Goal: Task Accomplishment & Management: Manage account settings

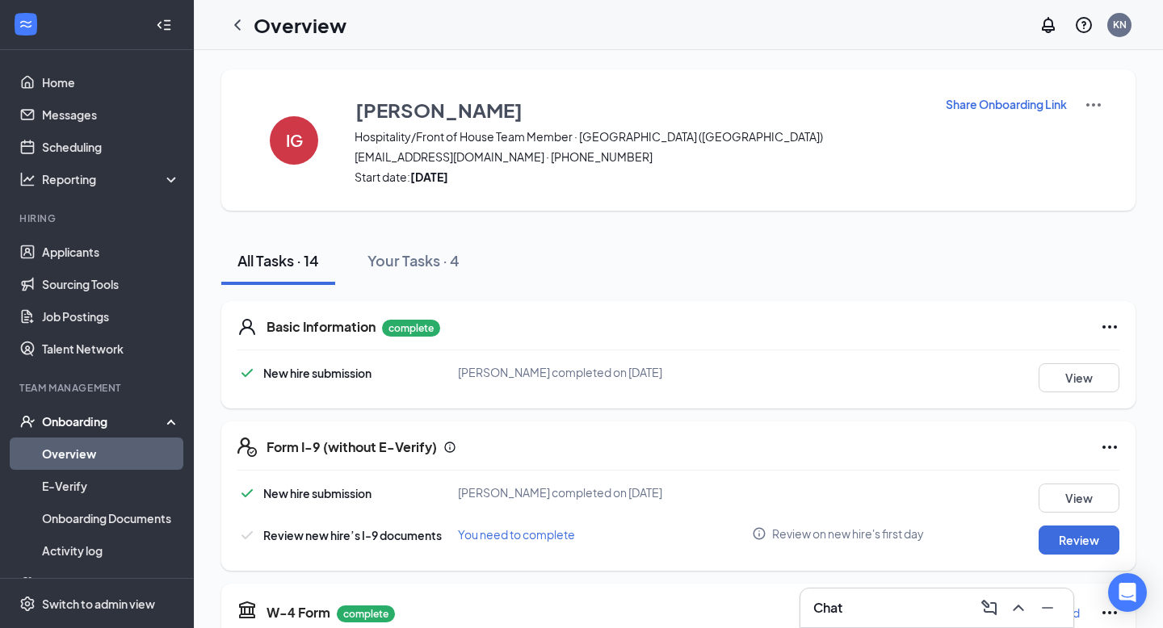
click at [1040, 100] on p "Share Onboarding Link" at bounding box center [1005, 104] width 121 height 16
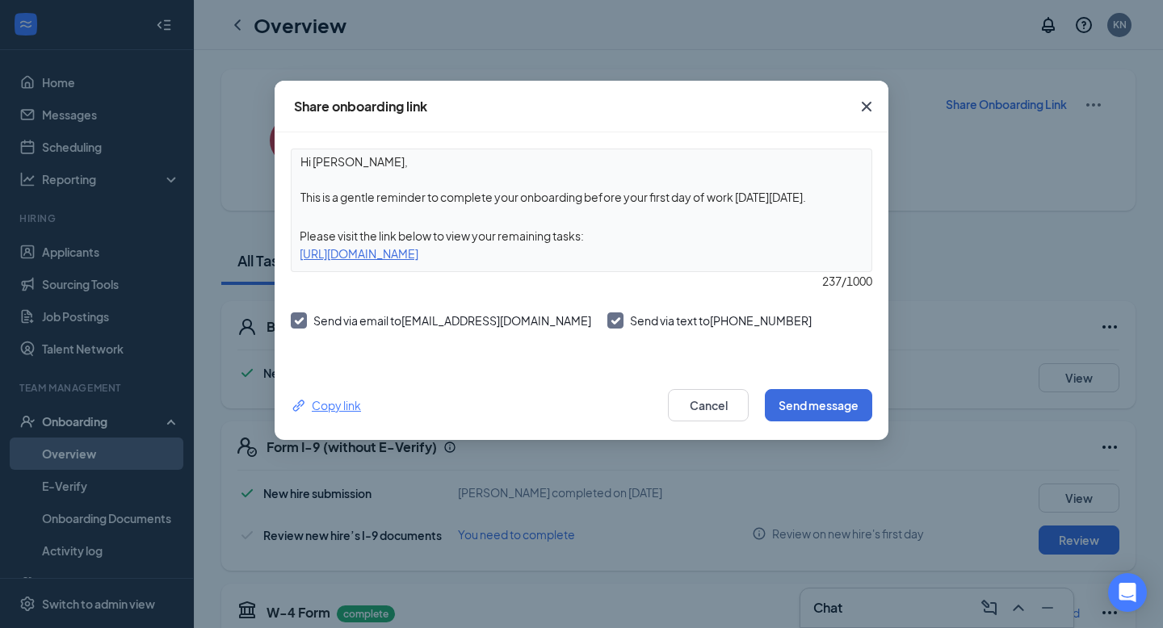
click at [341, 409] on div "Copy link" at bounding box center [326, 405] width 70 height 18
click at [697, 402] on button "Cancel" at bounding box center [708, 405] width 81 height 32
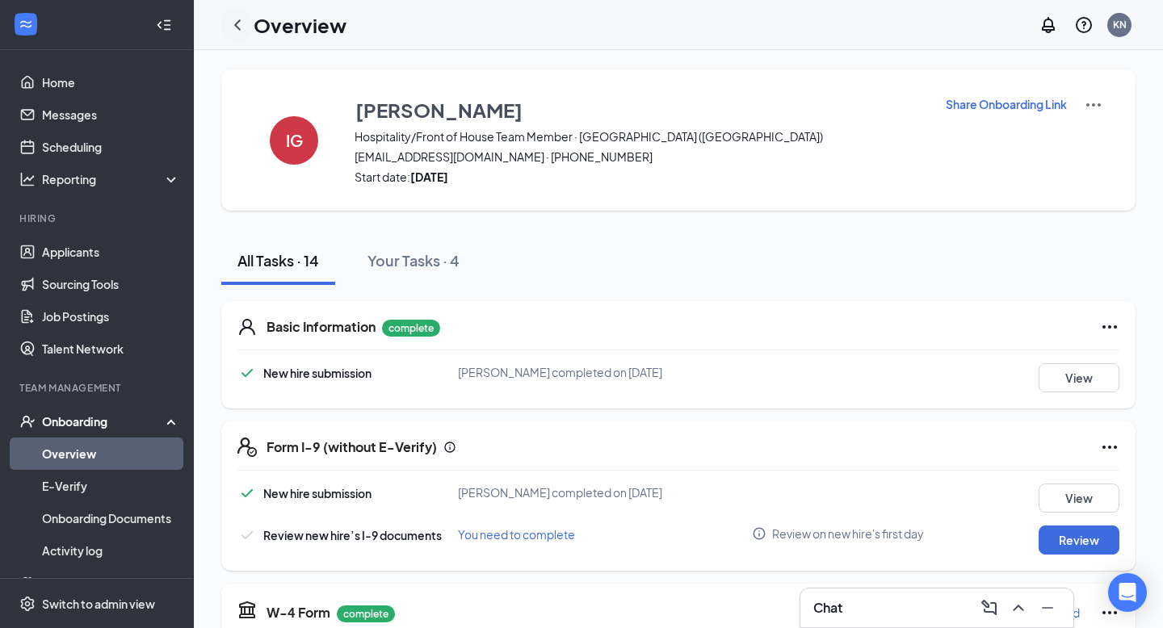
click at [238, 20] on icon "ChevronLeft" at bounding box center [237, 24] width 6 height 10
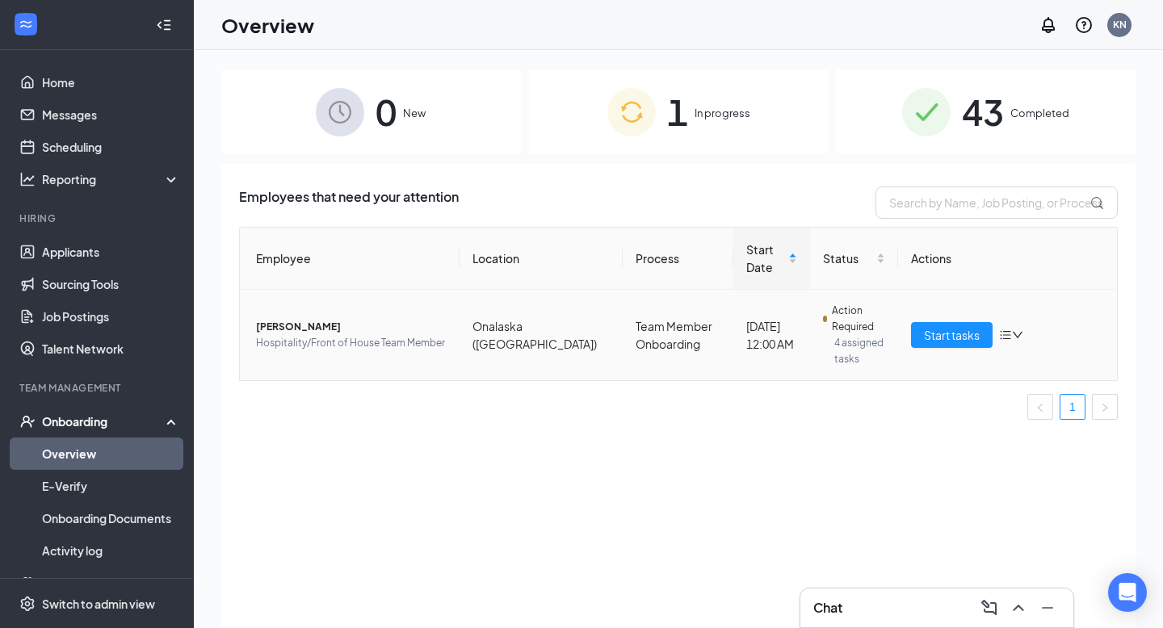
click at [275, 319] on span "[PERSON_NAME]" at bounding box center [351, 327] width 191 height 16
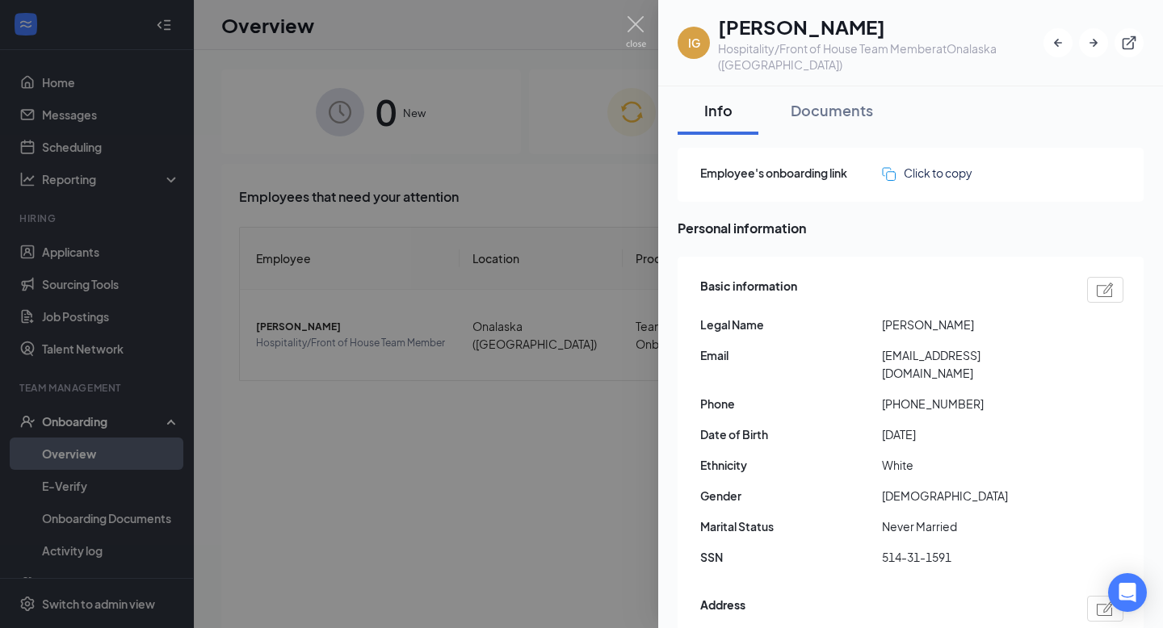
click at [1104, 283] on img at bounding box center [1104, 290] width 17 height 15
type input "[PHONE_NUMBER]"
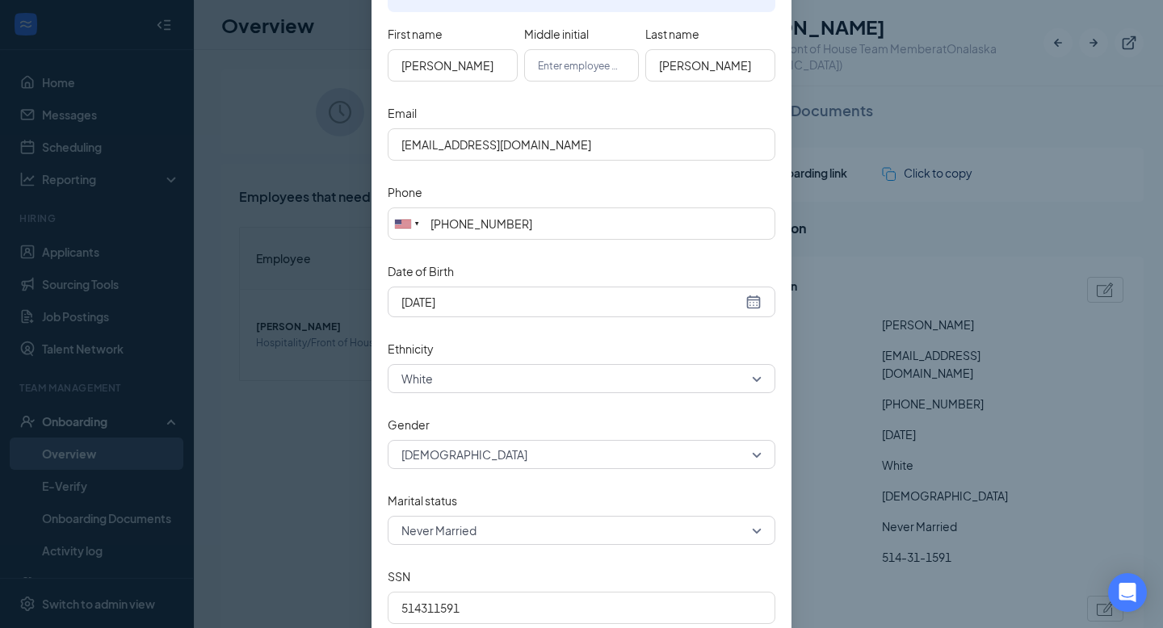
scroll to position [297, 0]
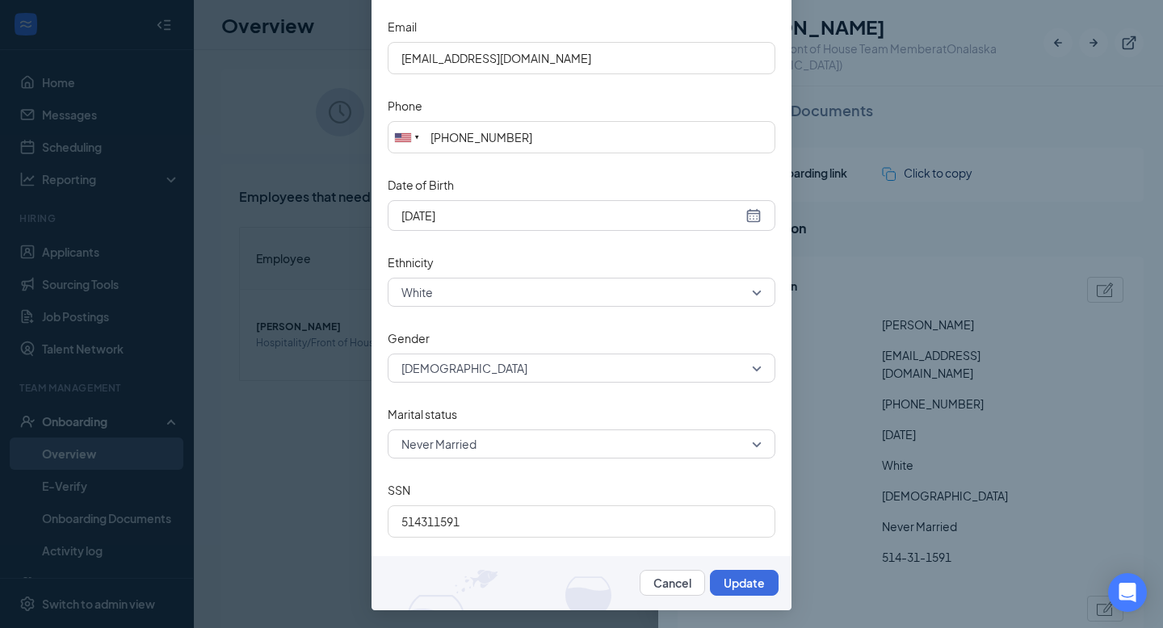
click at [1073, 421] on div "Edit basic information Fields within Basic Information are used to prepare onbo…" at bounding box center [581, 314] width 1163 height 628
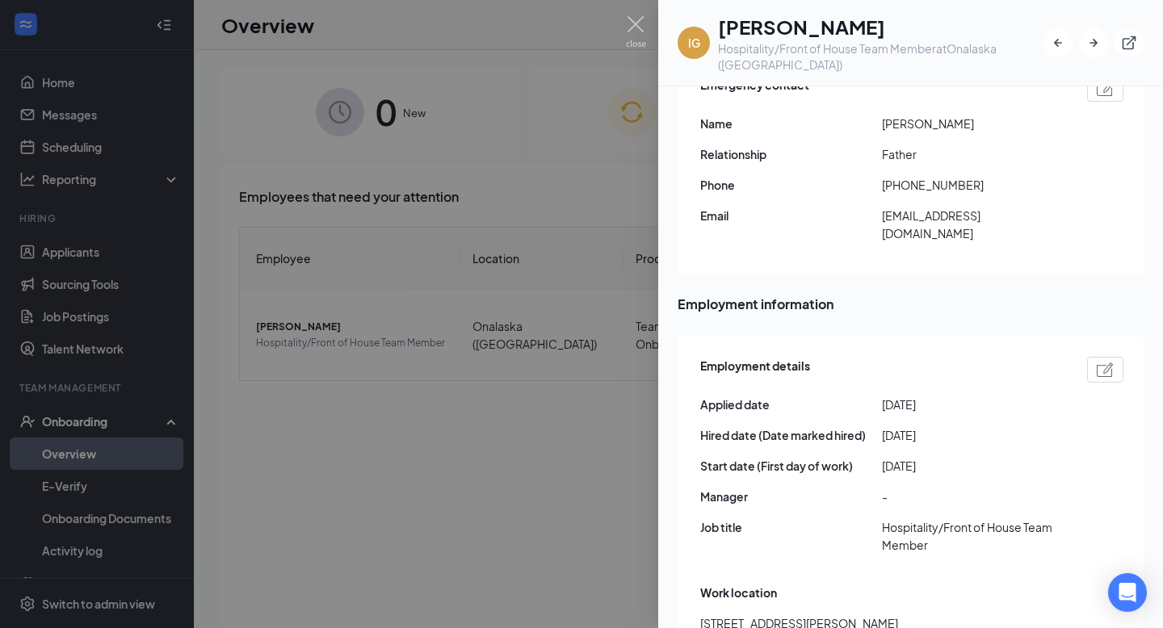
scroll to position [620, 0]
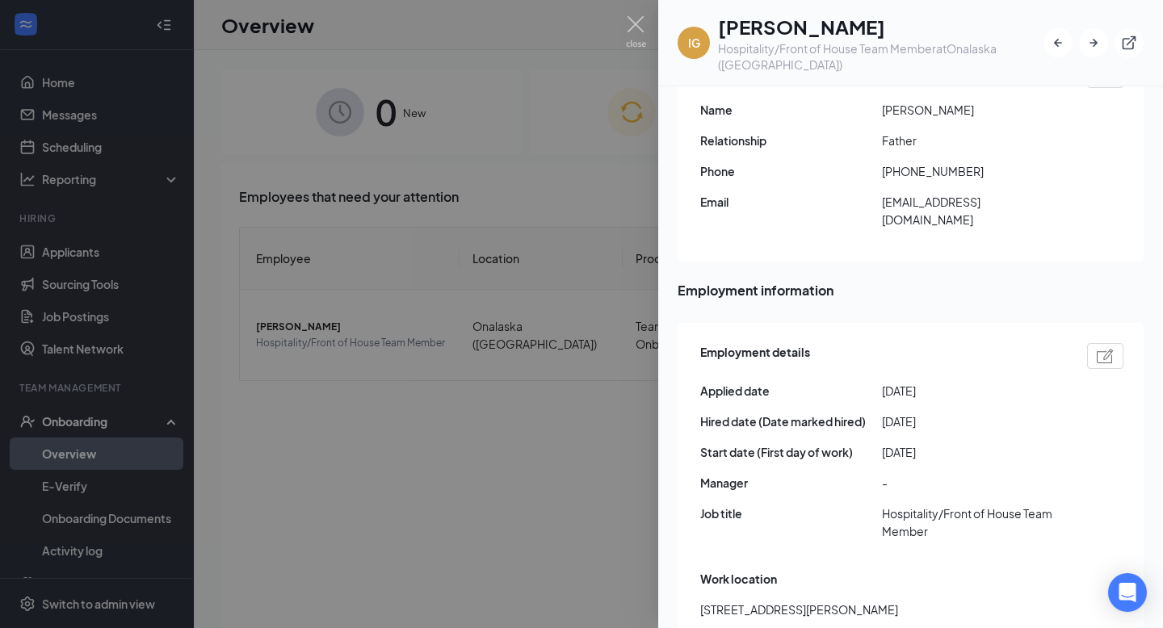
click at [1098, 349] on img at bounding box center [1104, 356] width 17 height 15
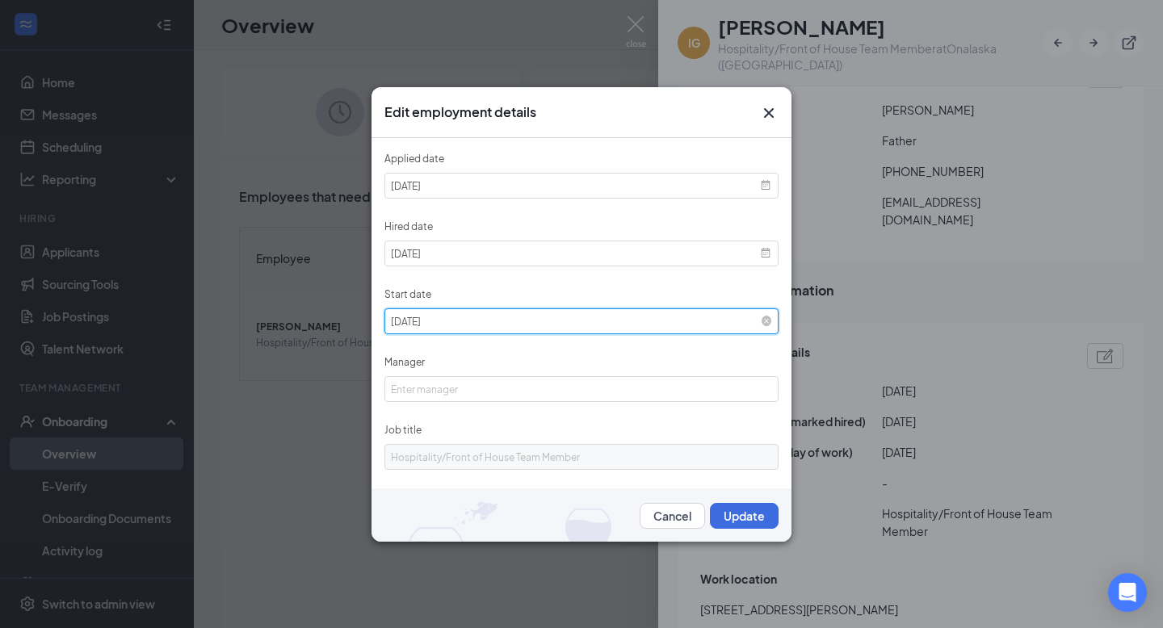
click at [740, 318] on input "[DATE]" at bounding box center [581, 321] width 394 height 26
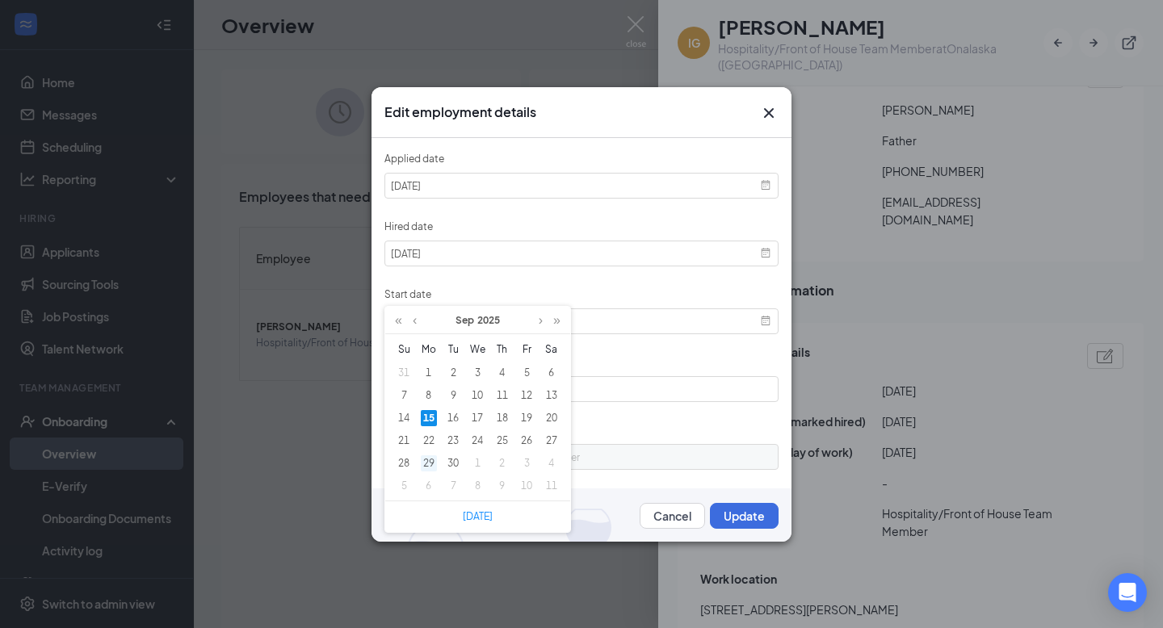
click at [430, 466] on div "29" at bounding box center [429, 463] width 16 height 16
type input "[DATE]"
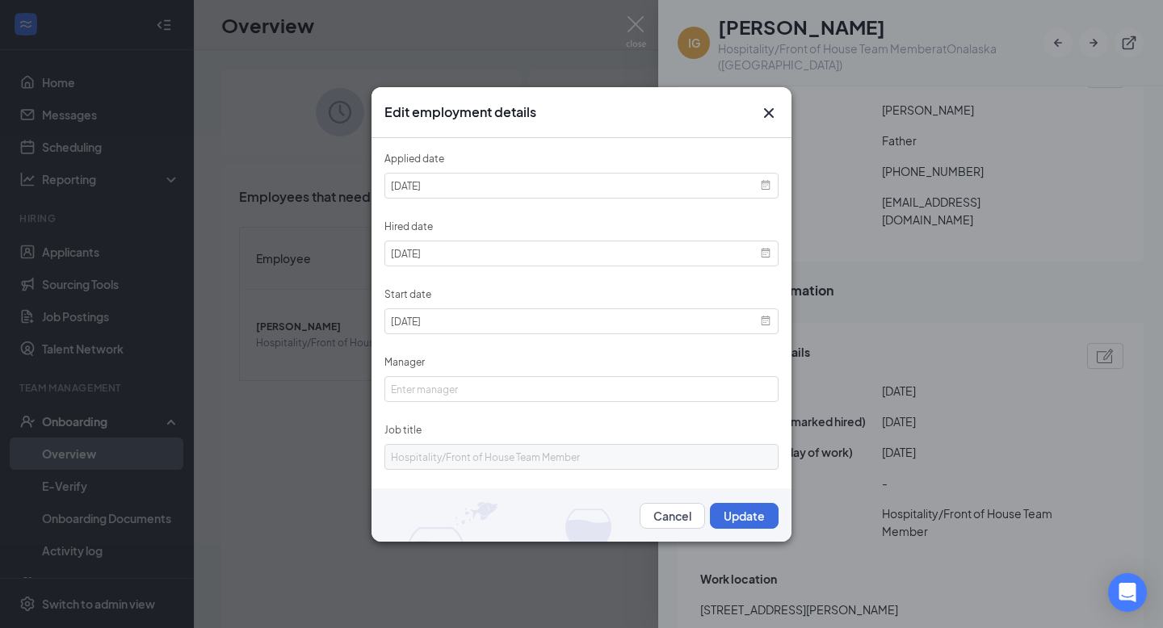
click at [559, 351] on form "Applied date [DATE] Hired date [DATE] Start date [DATE] Manager Job title Hospi…" at bounding box center [581, 340] width 394 height 378
click at [739, 508] on button "Update" at bounding box center [744, 516] width 69 height 26
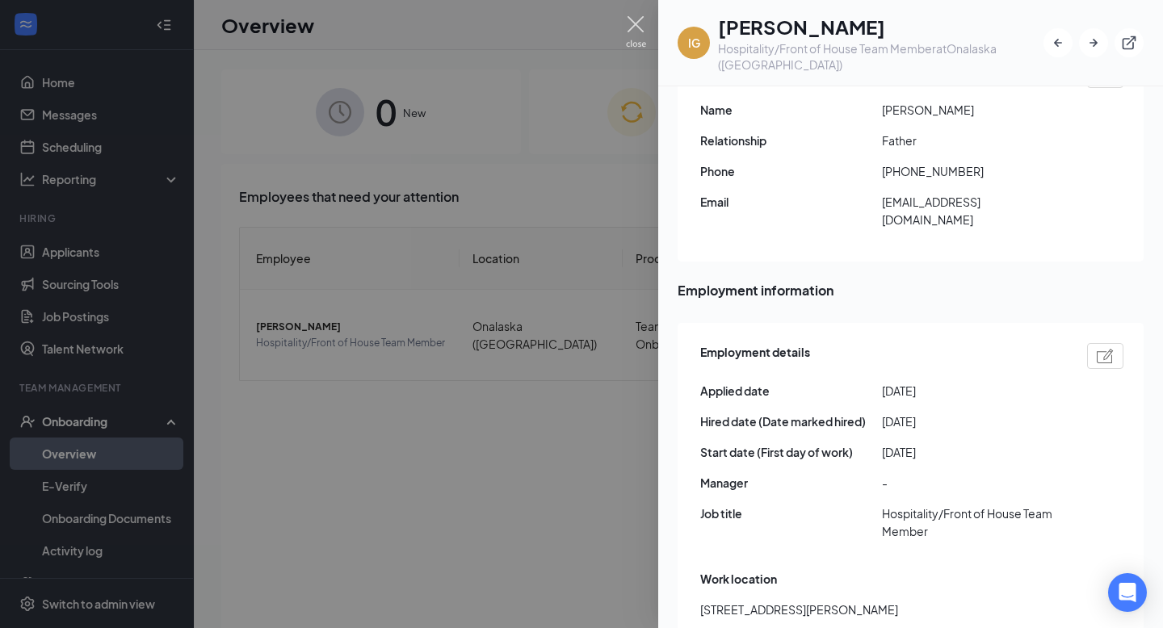
click at [633, 26] on img at bounding box center [636, 31] width 20 height 31
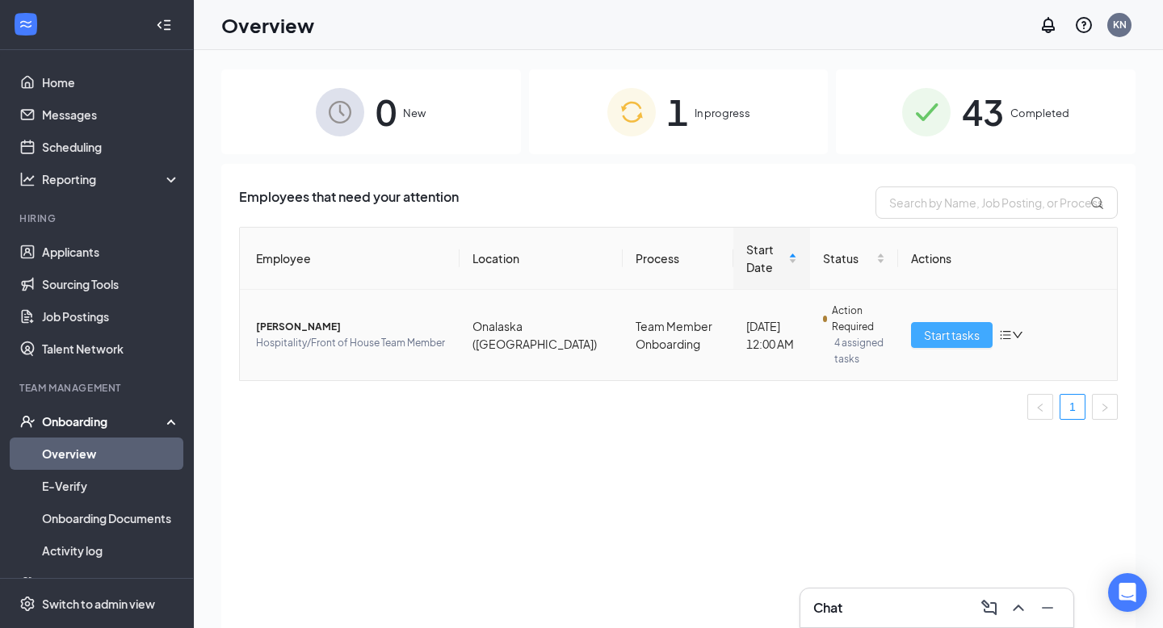
click at [937, 326] on span "Start tasks" at bounding box center [952, 335] width 56 height 18
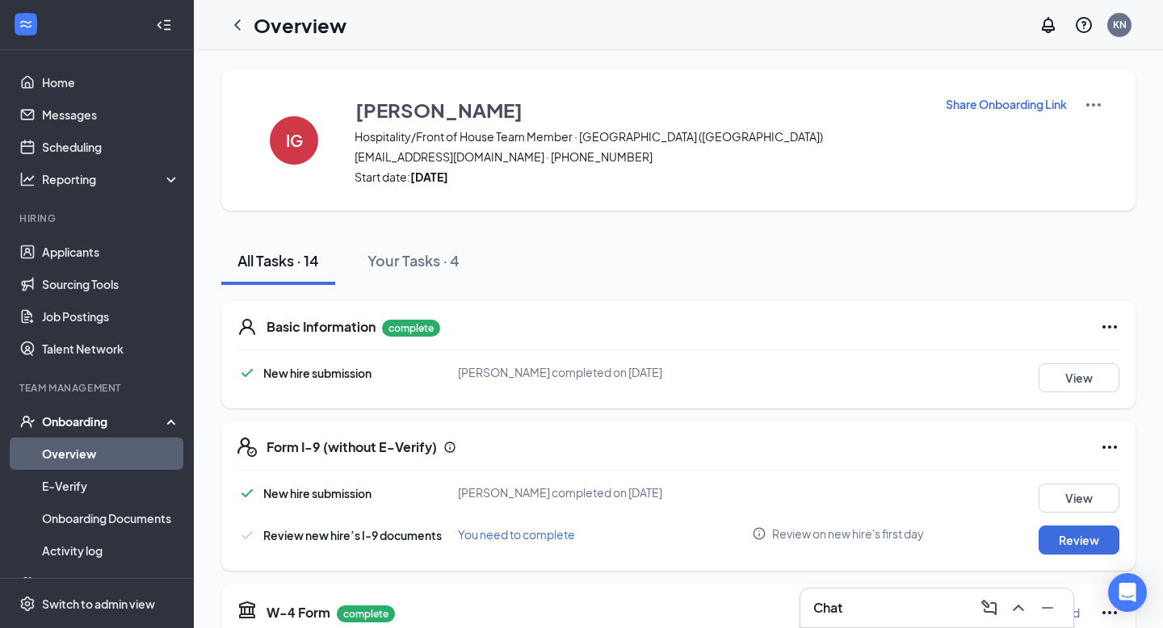
click at [1008, 98] on p "Share Onboarding Link" at bounding box center [1005, 104] width 121 height 16
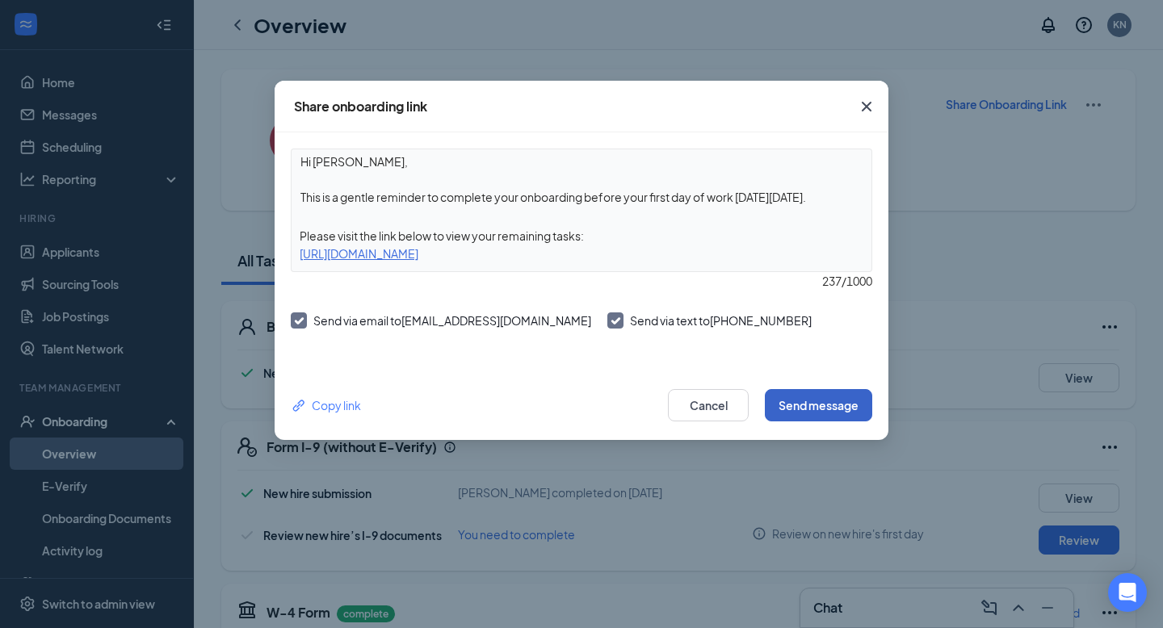
click at [816, 399] on button "Send message" at bounding box center [818, 405] width 107 height 32
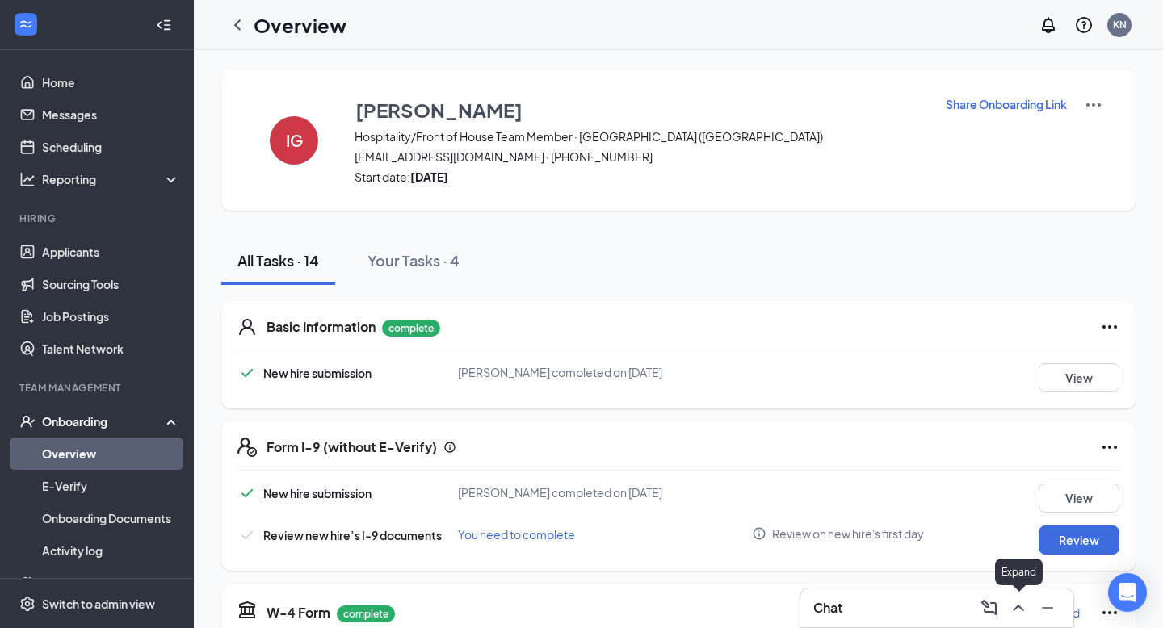
click at [1016, 614] on icon "ChevronUp" at bounding box center [1017, 607] width 19 height 19
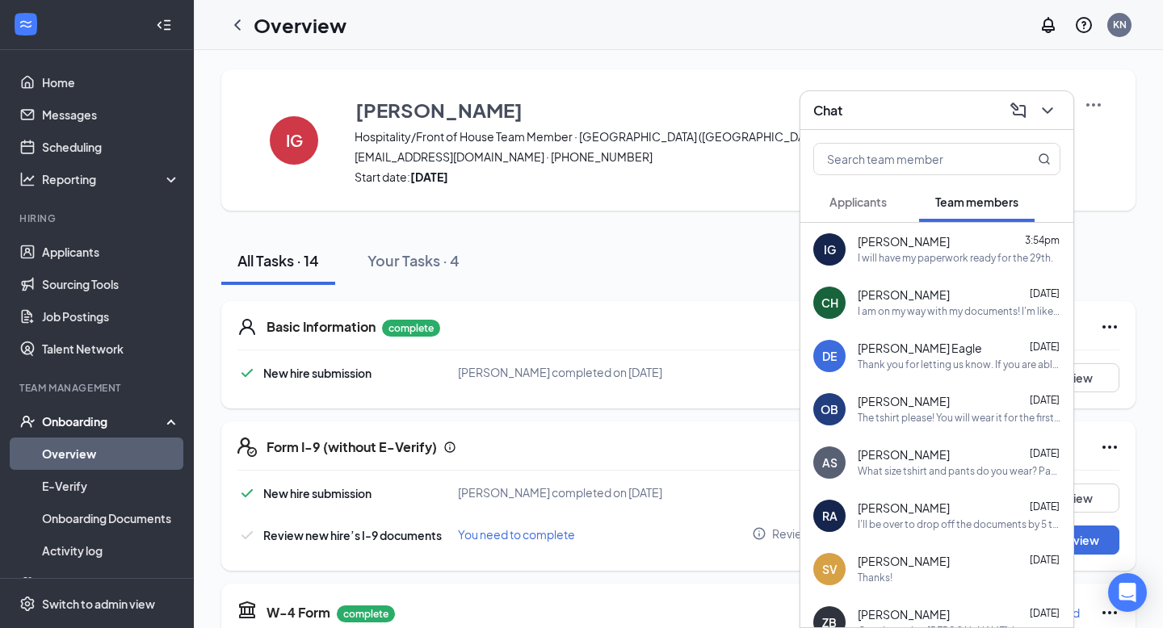
click at [865, 205] on span "Applicants" at bounding box center [857, 202] width 57 height 15
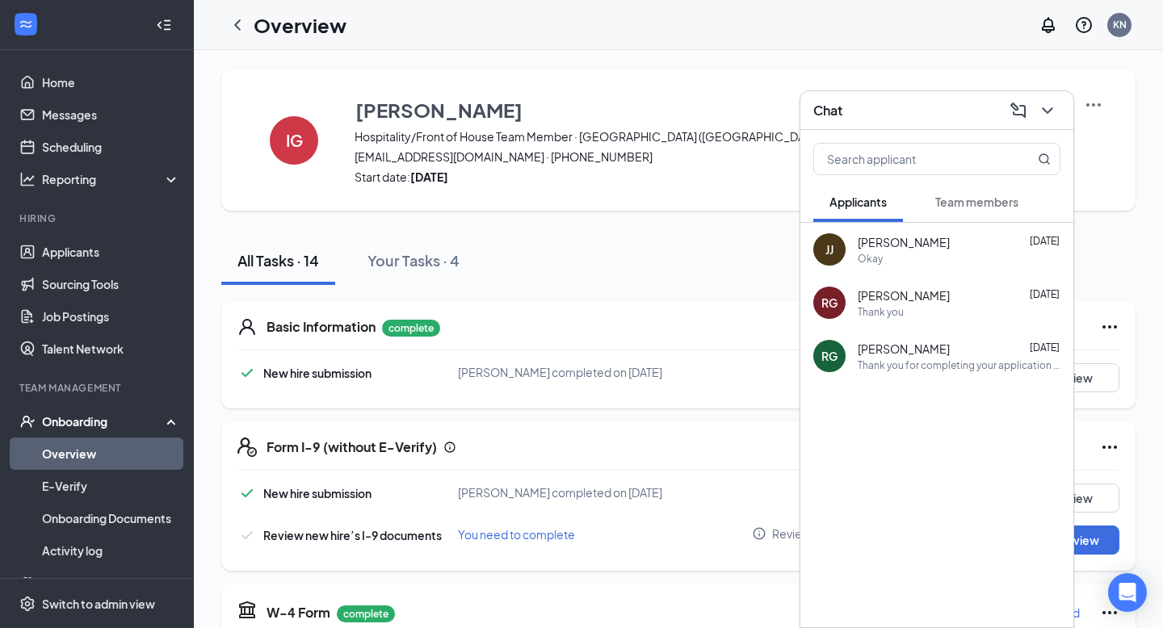
click at [951, 194] on div "Team members" at bounding box center [976, 202] width 83 height 16
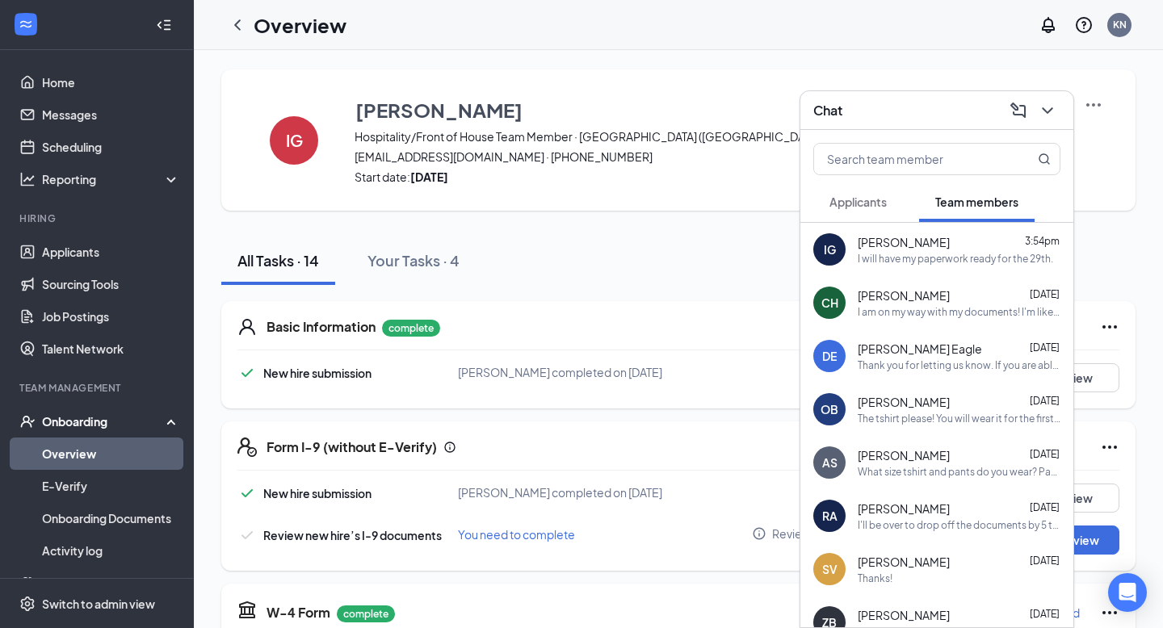
click at [922, 271] on div "IG [PERSON_NAME] 3:54pm I will have my paperwork ready for the 29th." at bounding box center [936, 249] width 273 height 53
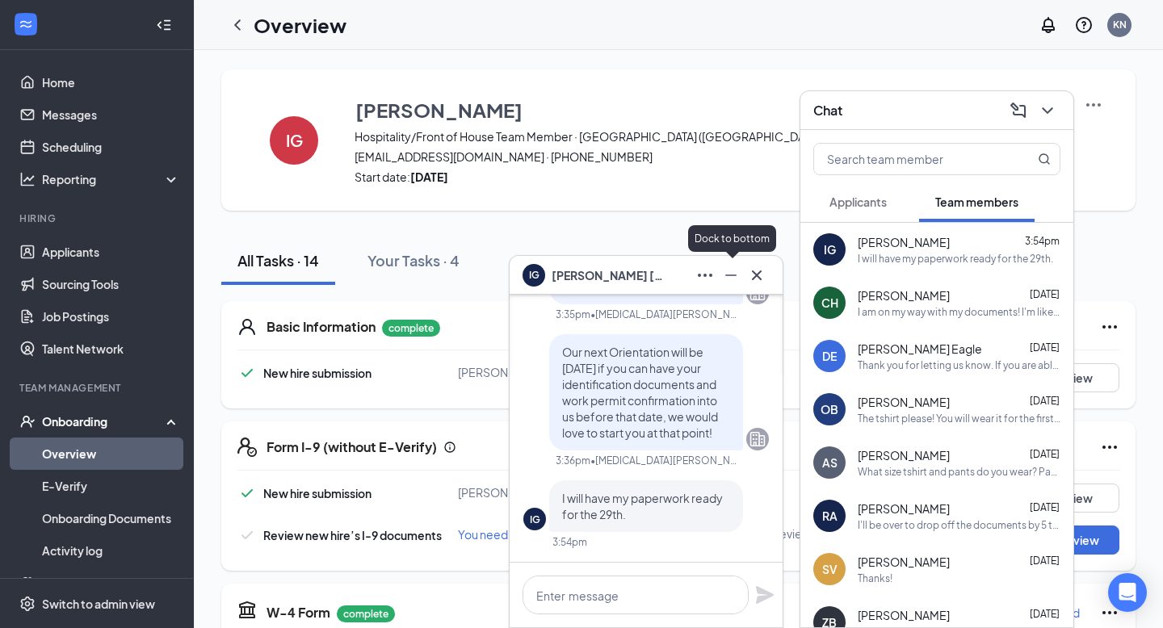
click at [732, 270] on icon "Minimize" at bounding box center [730, 275] width 19 height 19
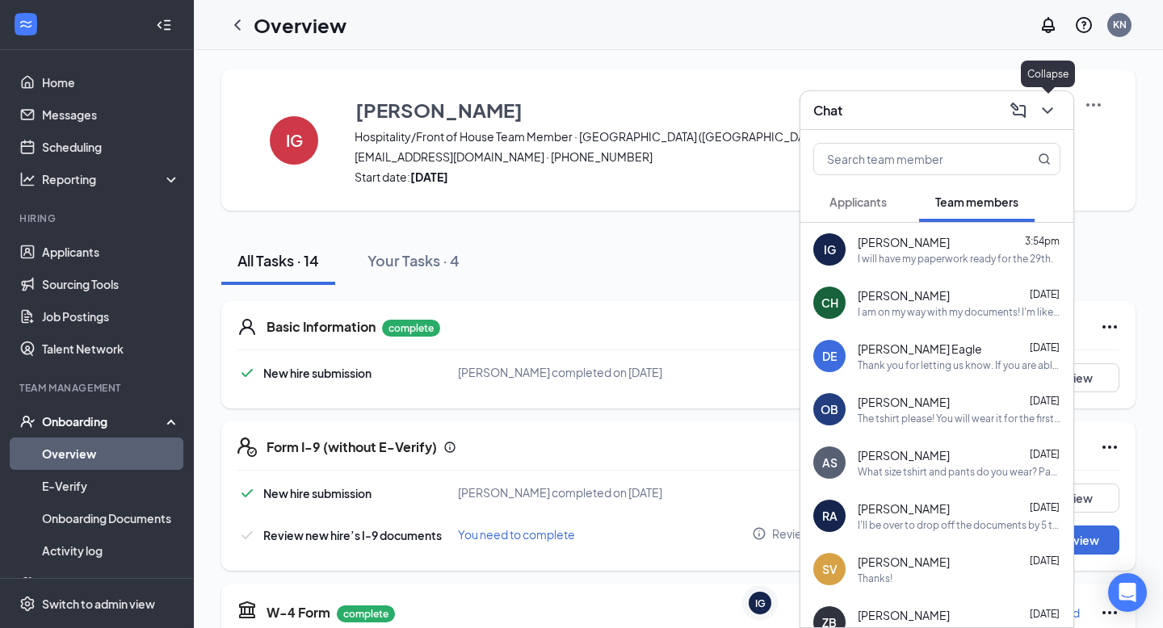
click at [1039, 121] on div at bounding box center [1045, 111] width 29 height 26
click at [1056, 119] on icon "ChevronDown" at bounding box center [1046, 110] width 19 height 19
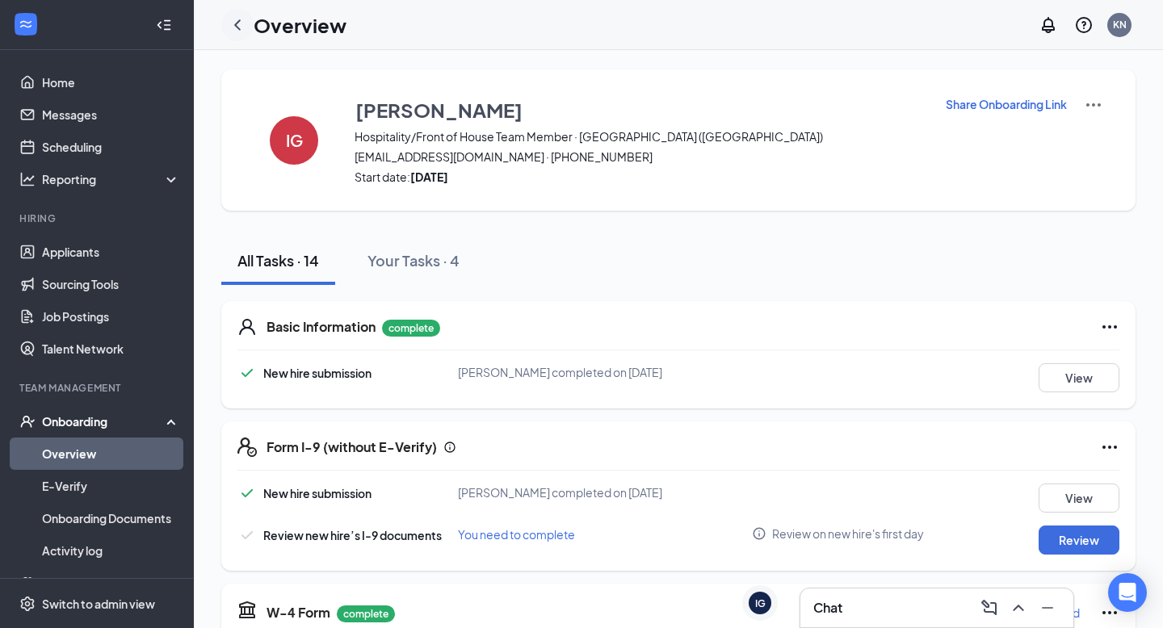
click at [242, 30] on icon "ChevronLeft" at bounding box center [237, 24] width 19 height 19
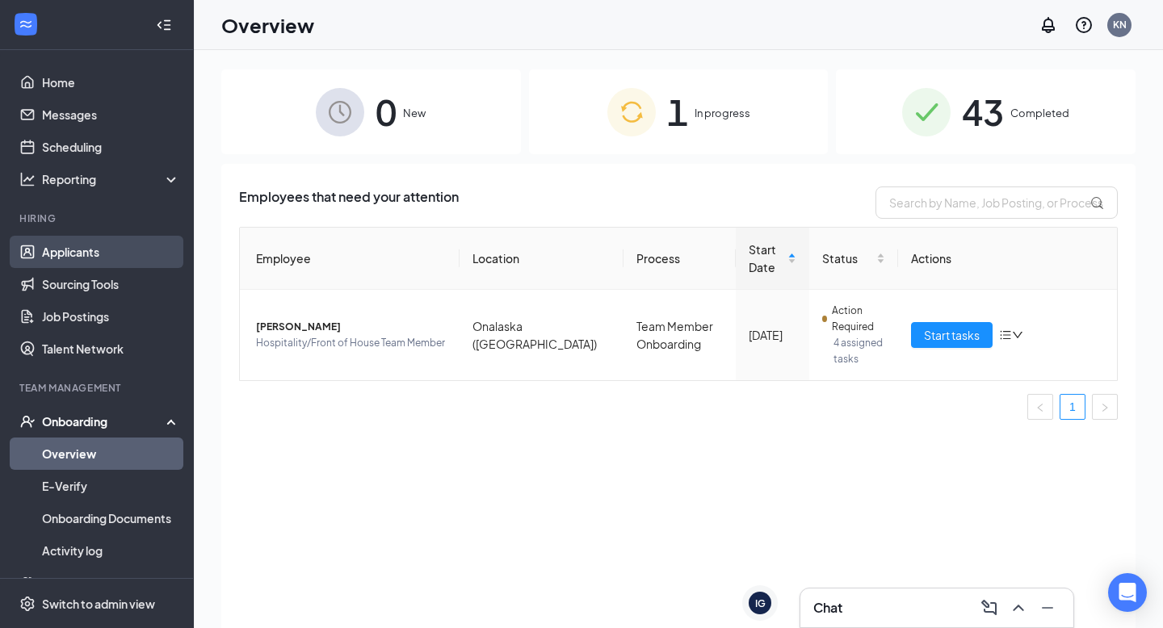
click at [91, 250] on link "Applicants" at bounding box center [111, 252] width 138 height 32
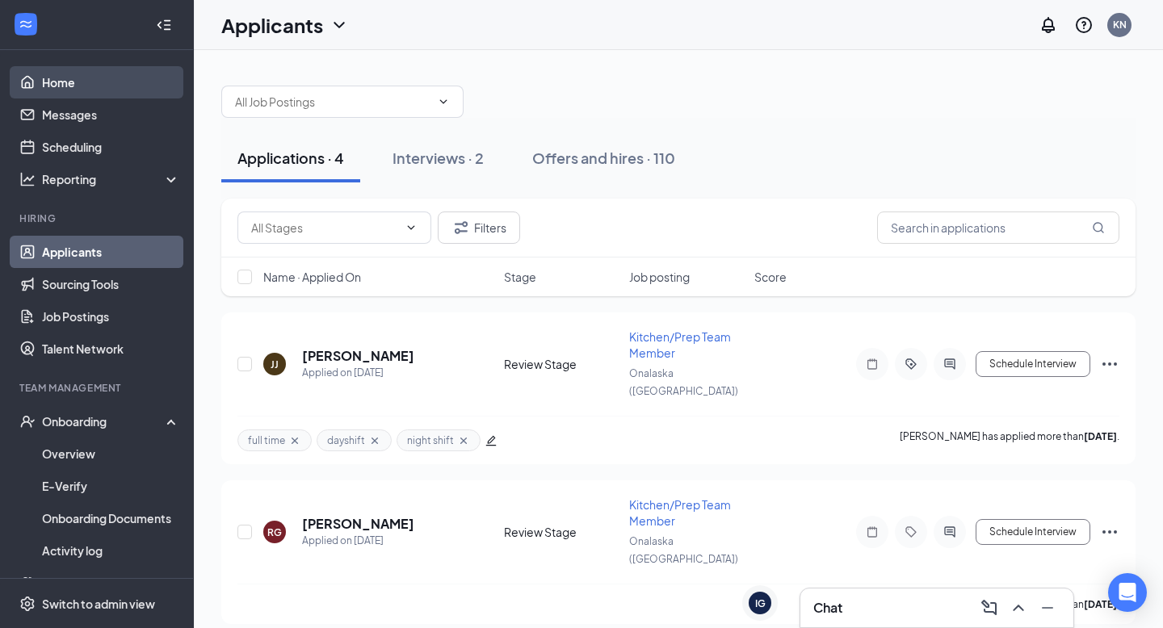
click at [97, 84] on link "Home" at bounding box center [111, 82] width 138 height 32
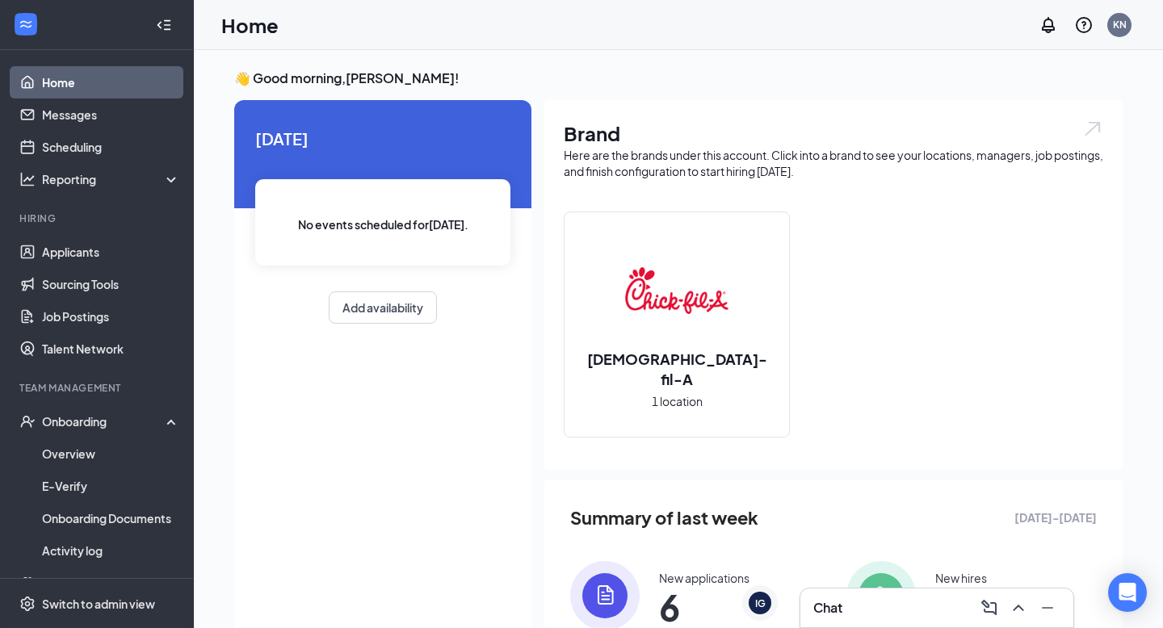
click at [1021, 621] on div "Chat" at bounding box center [936, 608] width 273 height 39
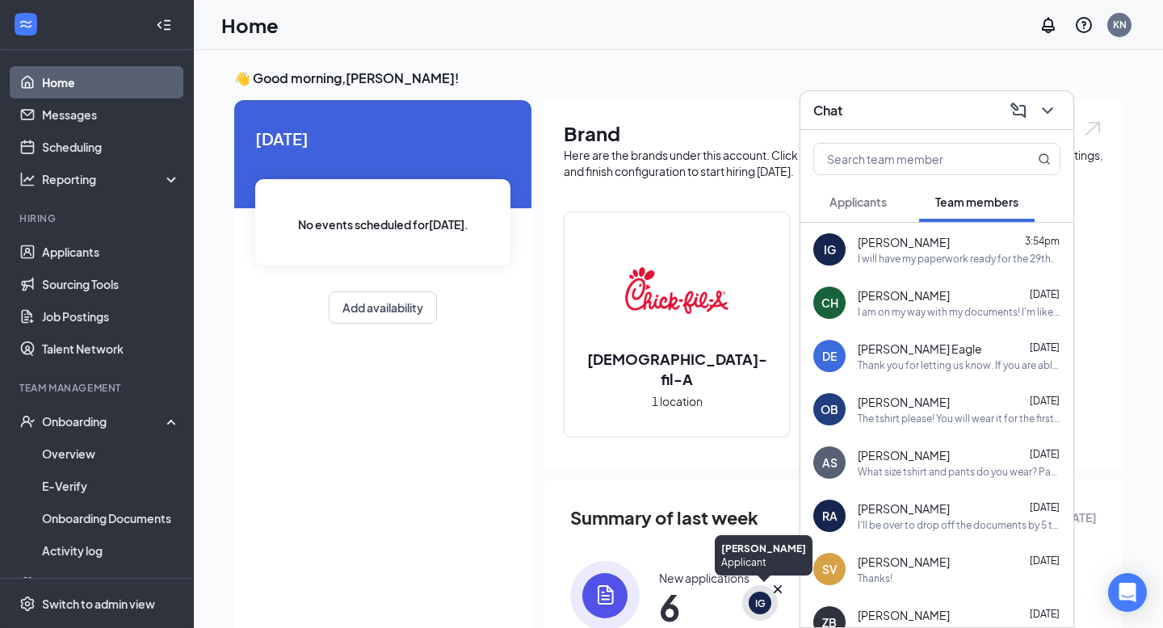
click at [764, 605] on div "IG" at bounding box center [760, 604] width 10 height 14
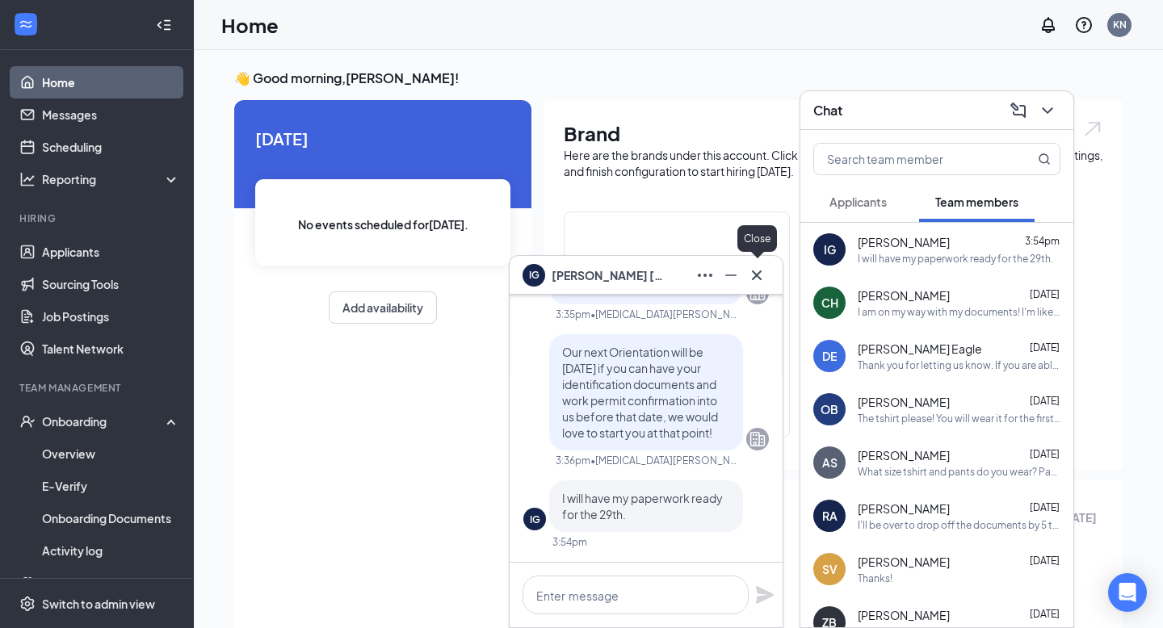
click at [758, 287] on button at bounding box center [757, 275] width 26 height 26
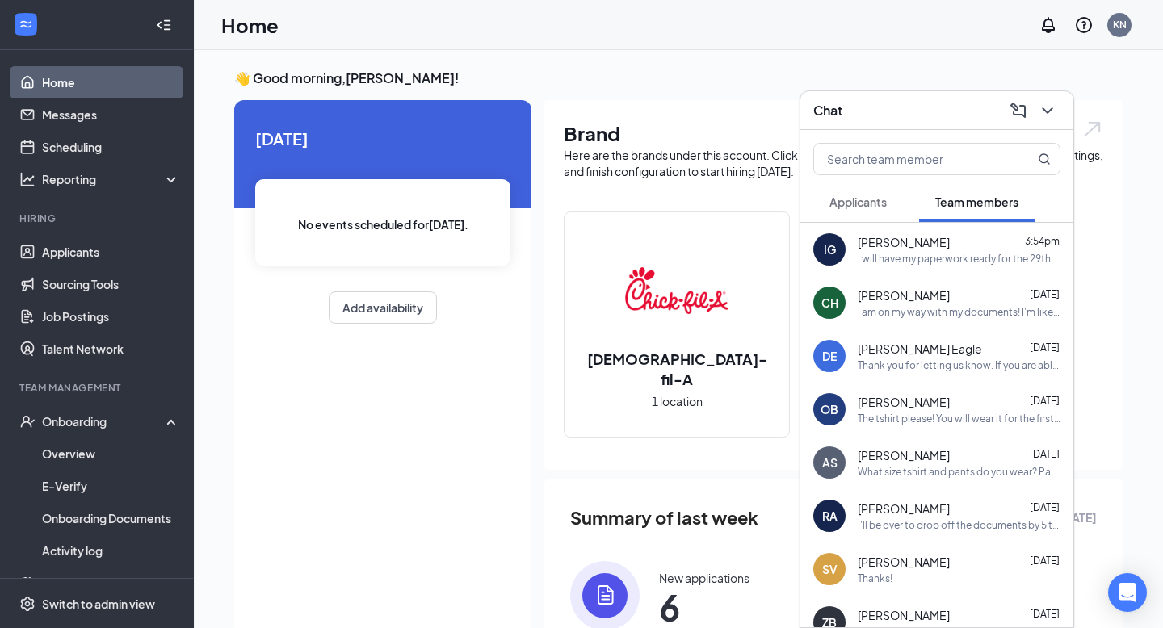
click at [875, 240] on span "[PERSON_NAME]" at bounding box center [903, 242] width 92 height 16
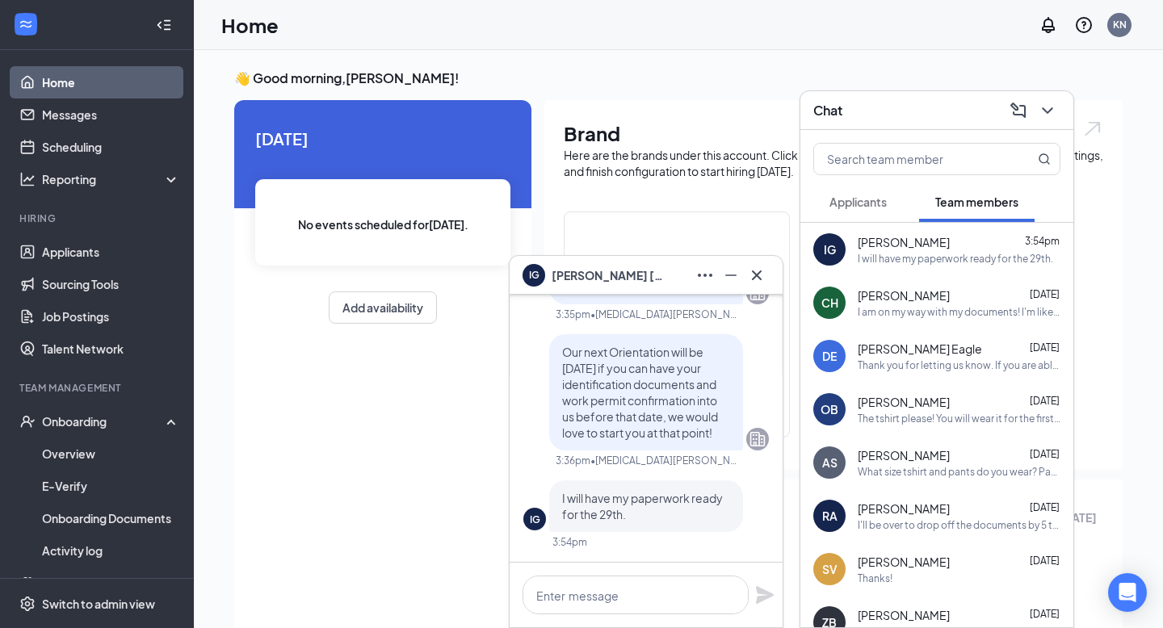
click at [610, 270] on span "[PERSON_NAME]" at bounding box center [607, 275] width 113 height 18
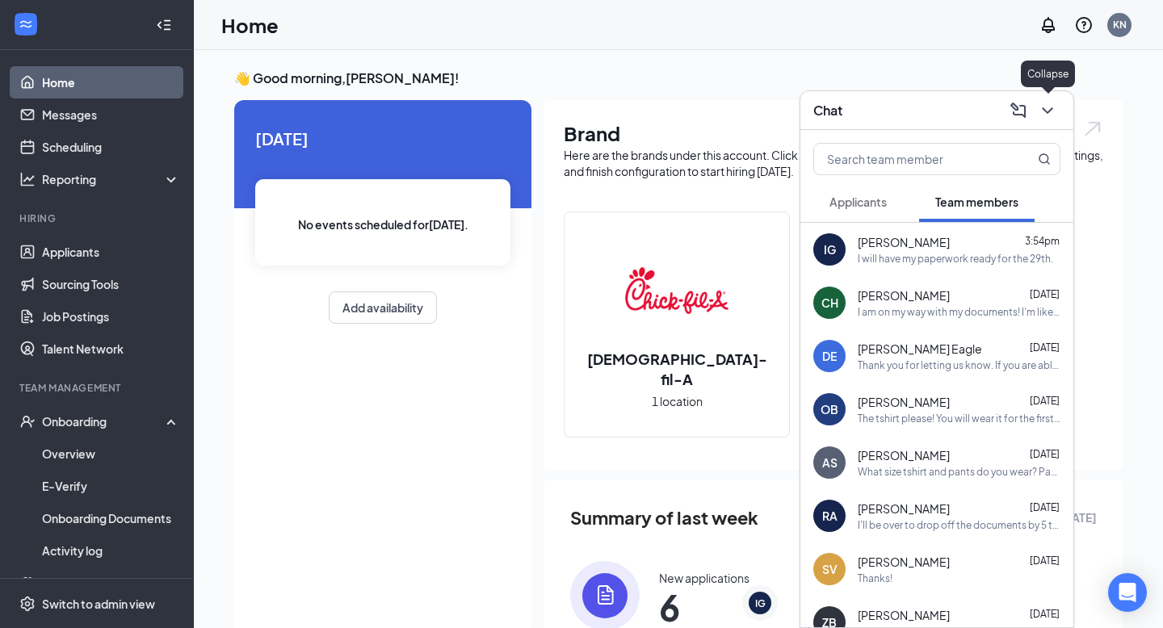
click at [1050, 105] on icon "ChevronDown" at bounding box center [1046, 110] width 19 height 19
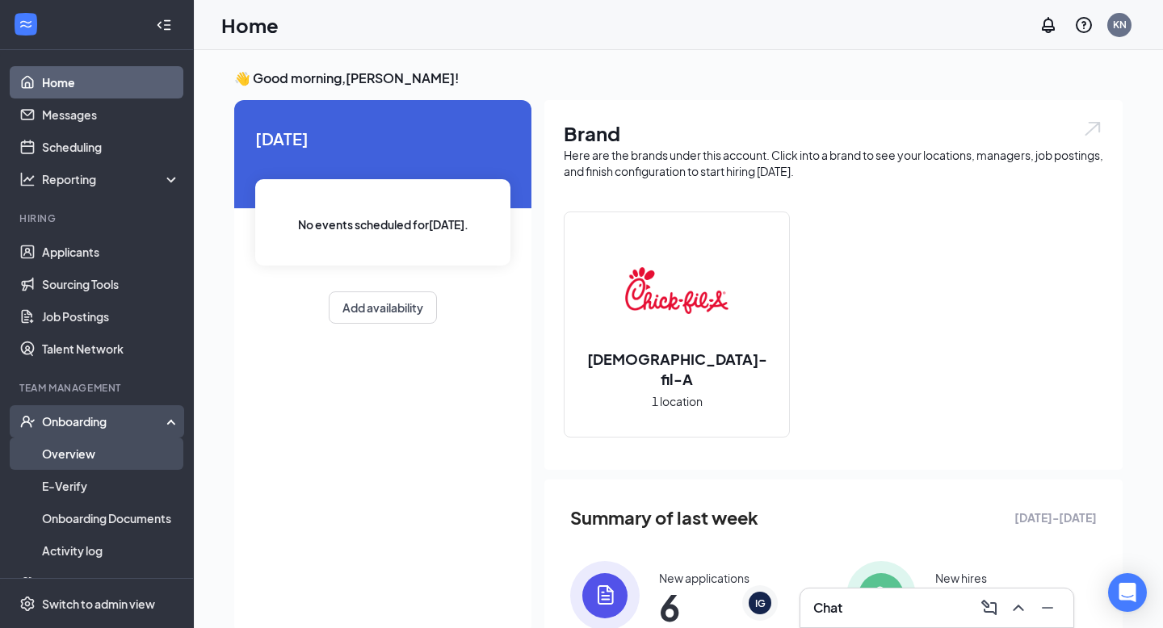
click at [82, 462] on link "Overview" at bounding box center [111, 454] width 138 height 32
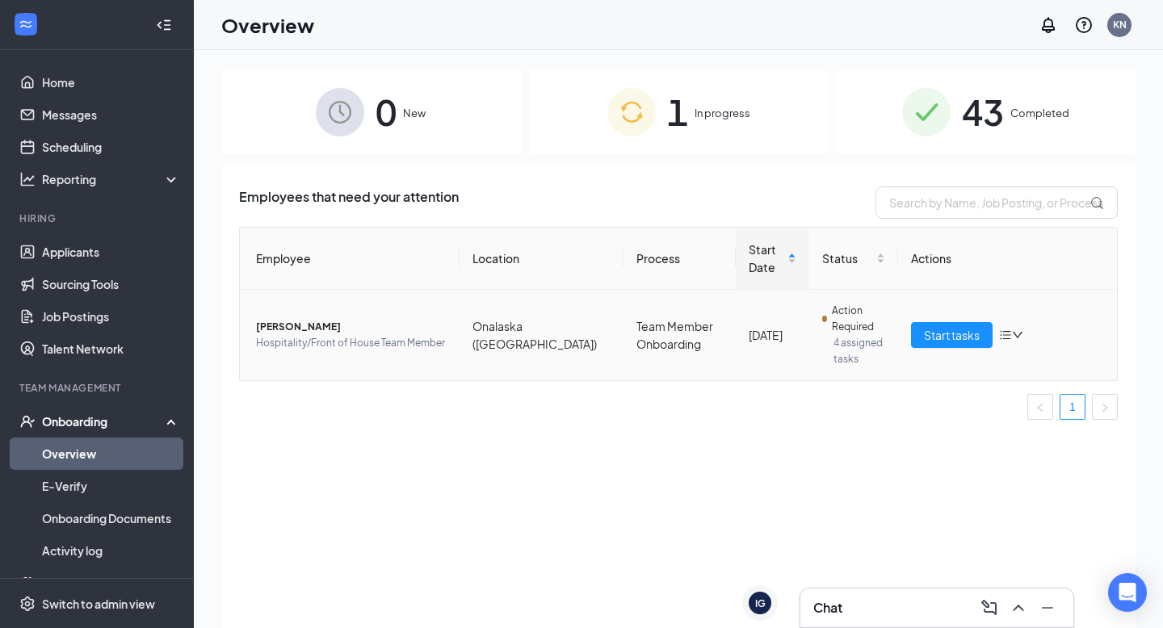
click at [321, 335] on span "Hospitality/Front of House Team Member" at bounding box center [351, 343] width 191 height 16
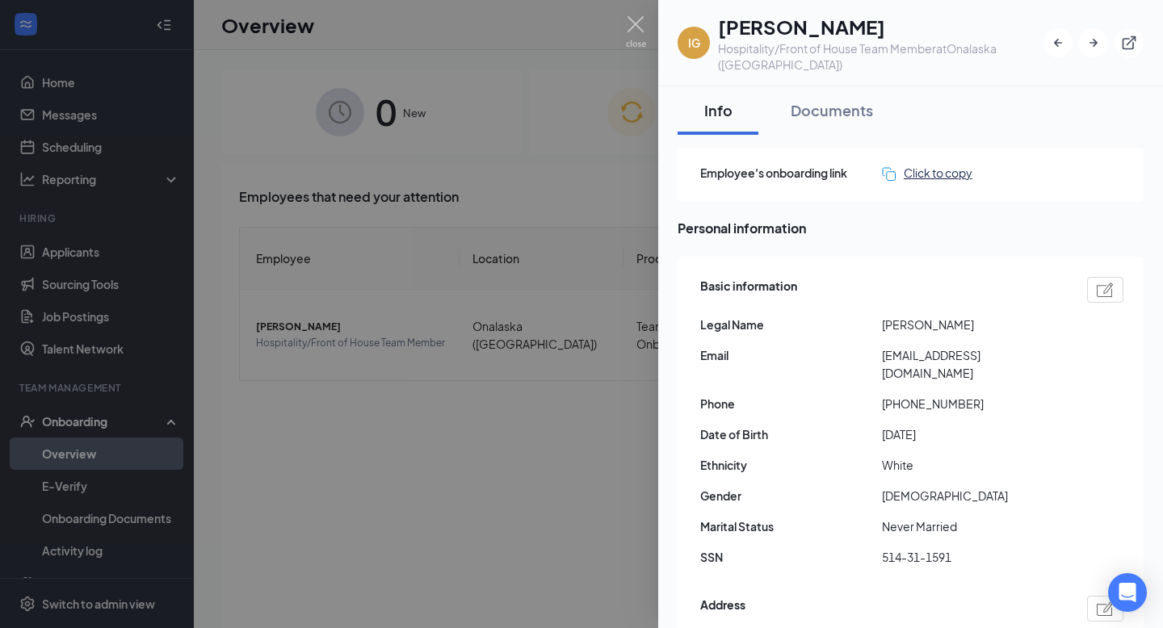
click at [928, 164] on div "Click to copy" at bounding box center [927, 173] width 90 height 18
click at [639, 29] on img at bounding box center [636, 31] width 20 height 31
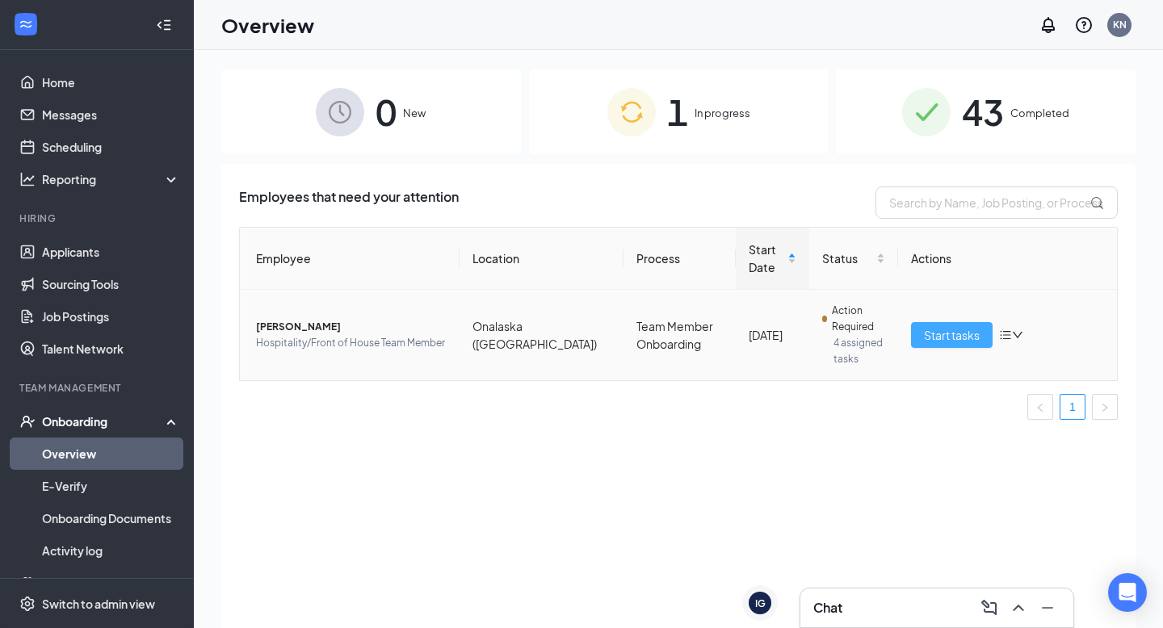
click at [980, 337] on button "Start tasks" at bounding box center [952, 335] width 82 height 26
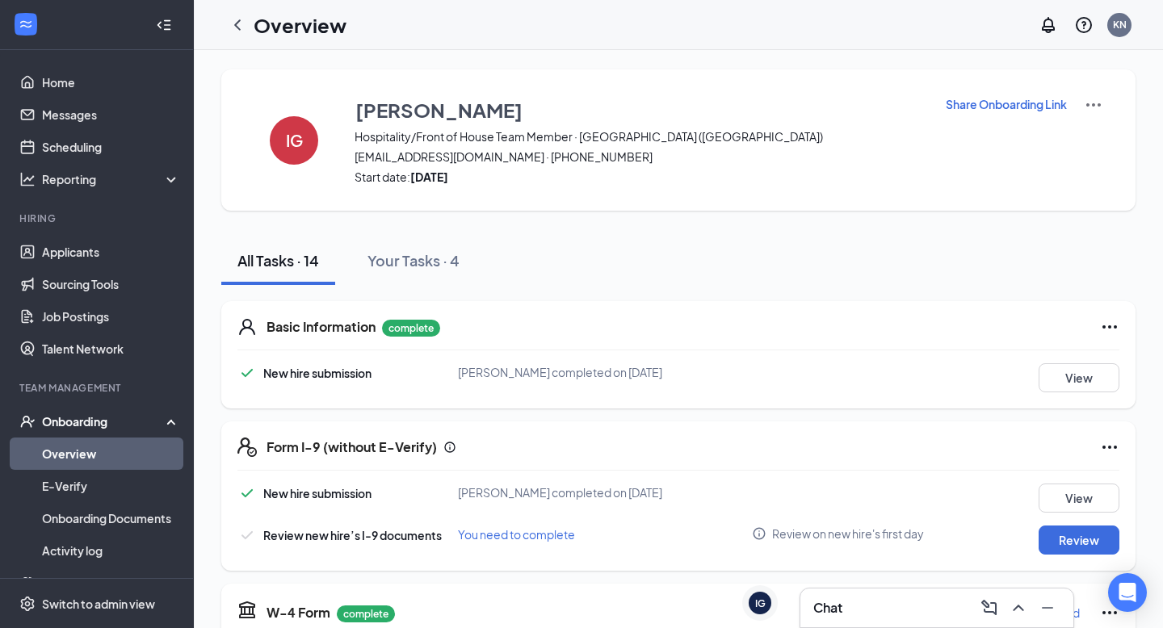
click at [997, 107] on p "Share Onboarding Link" at bounding box center [1005, 104] width 121 height 16
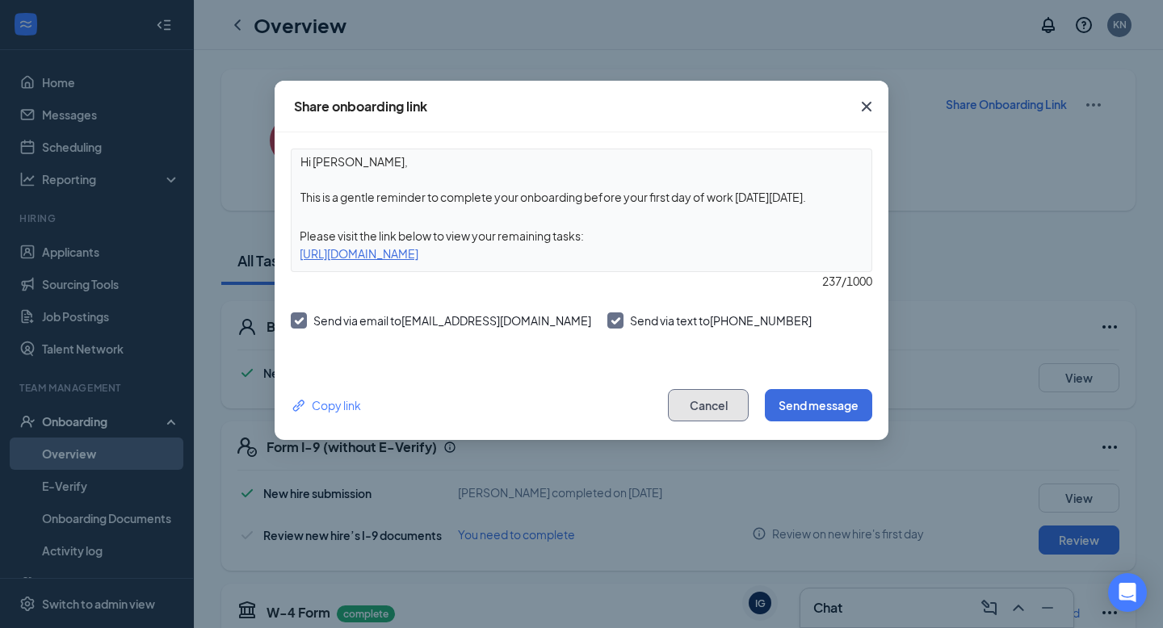
click at [688, 416] on button "Cancel" at bounding box center [708, 405] width 81 height 32
